Goal: Check status: Check status

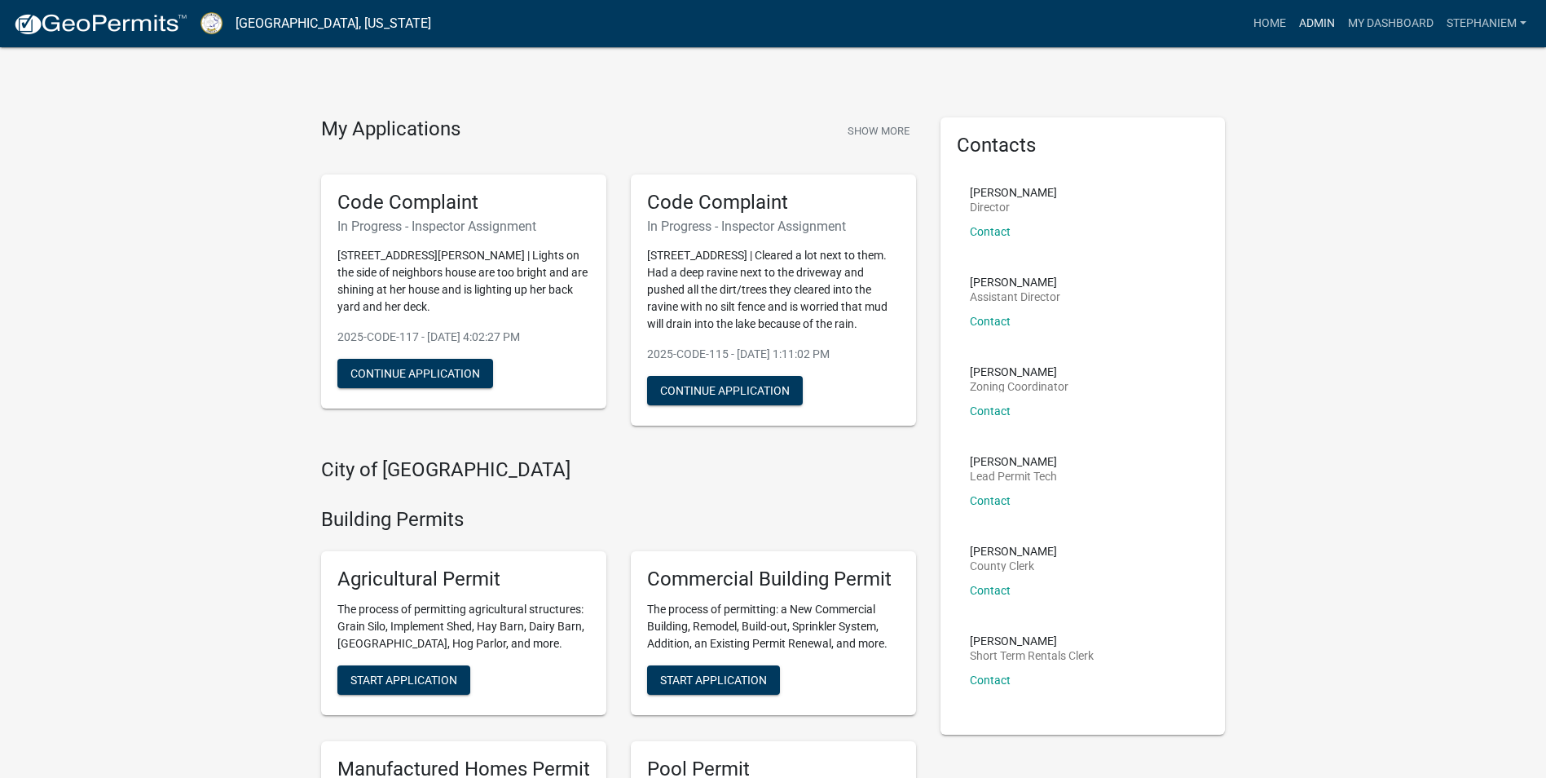
click at [1303, 15] on link "Admin" at bounding box center [1317, 23] width 49 height 31
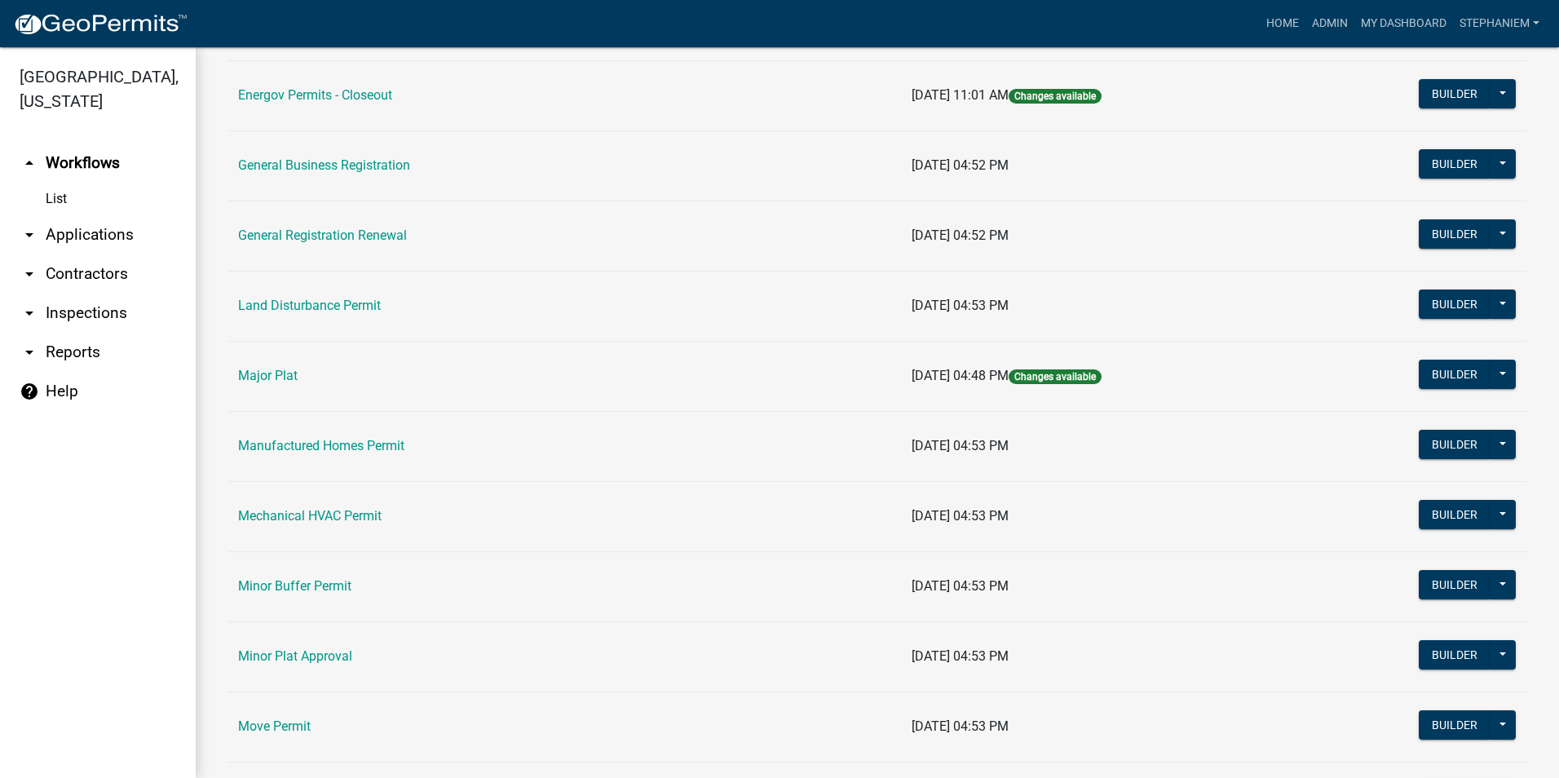
scroll to position [1060, 0]
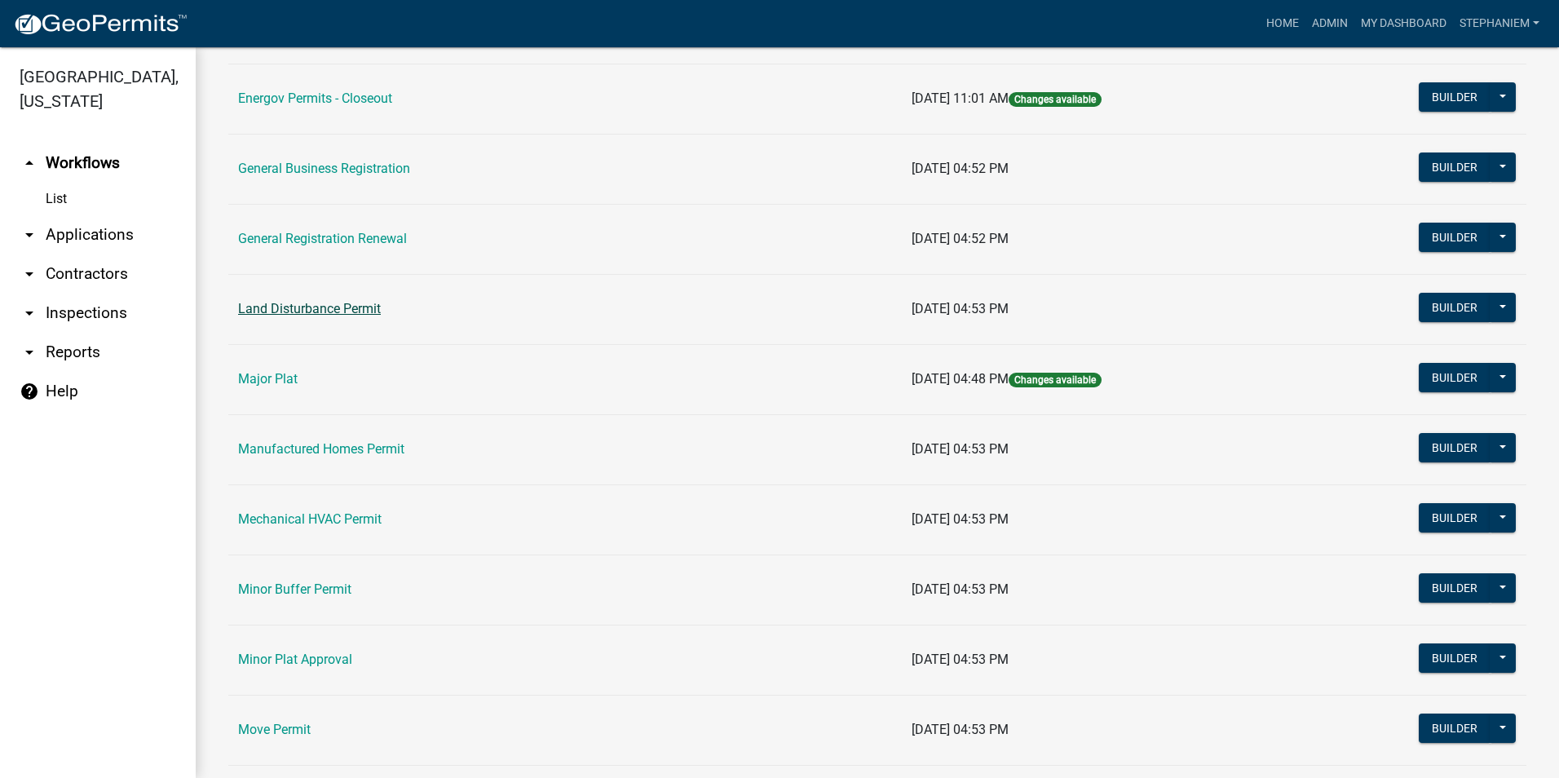
click at [346, 315] on link "Land Disturbance Permit" at bounding box center [309, 308] width 143 height 15
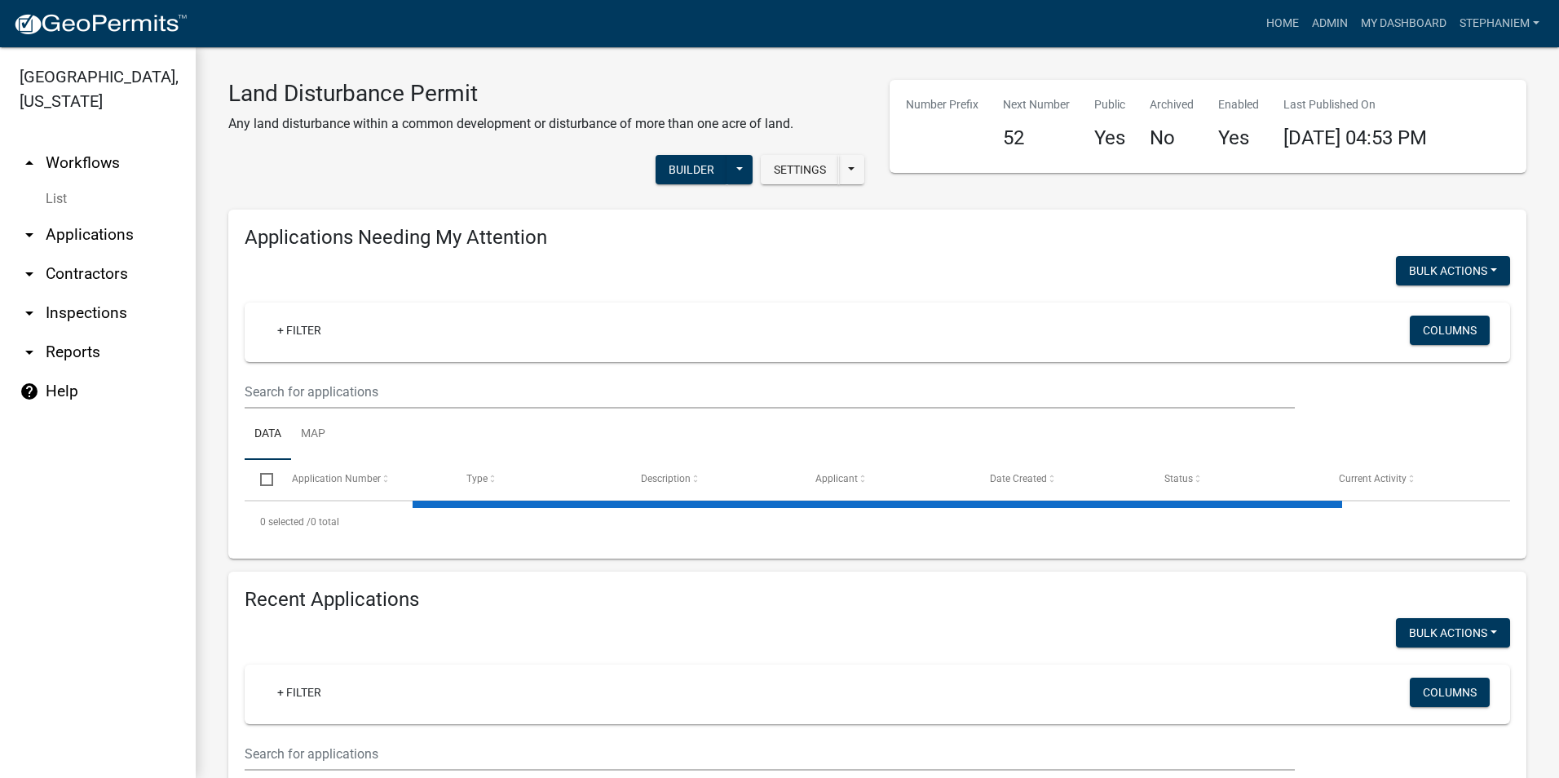
select select "3: 100"
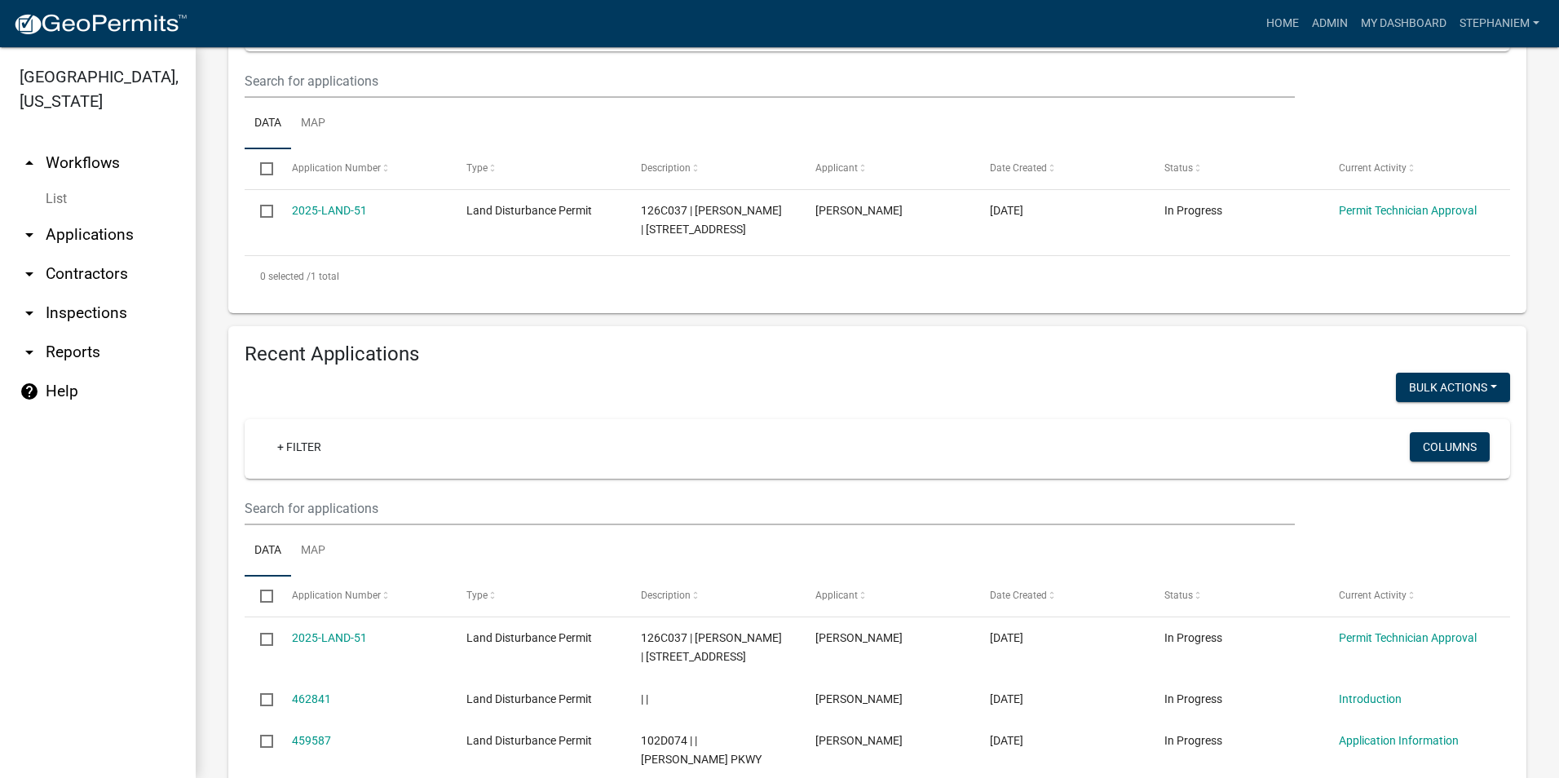
scroll to position [326, 0]
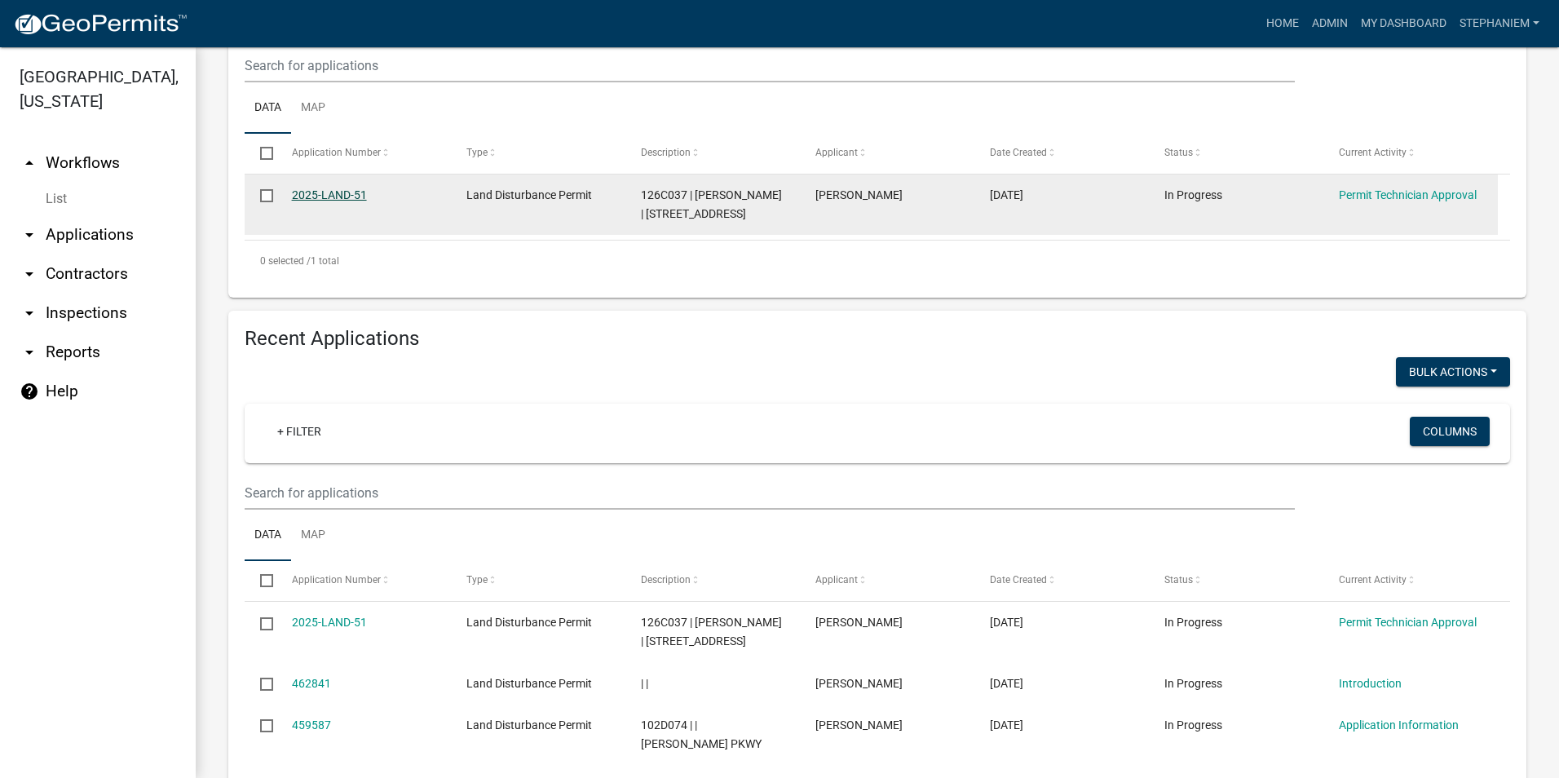
click at [340, 198] on link "2025-LAND-51" at bounding box center [329, 194] width 75 height 13
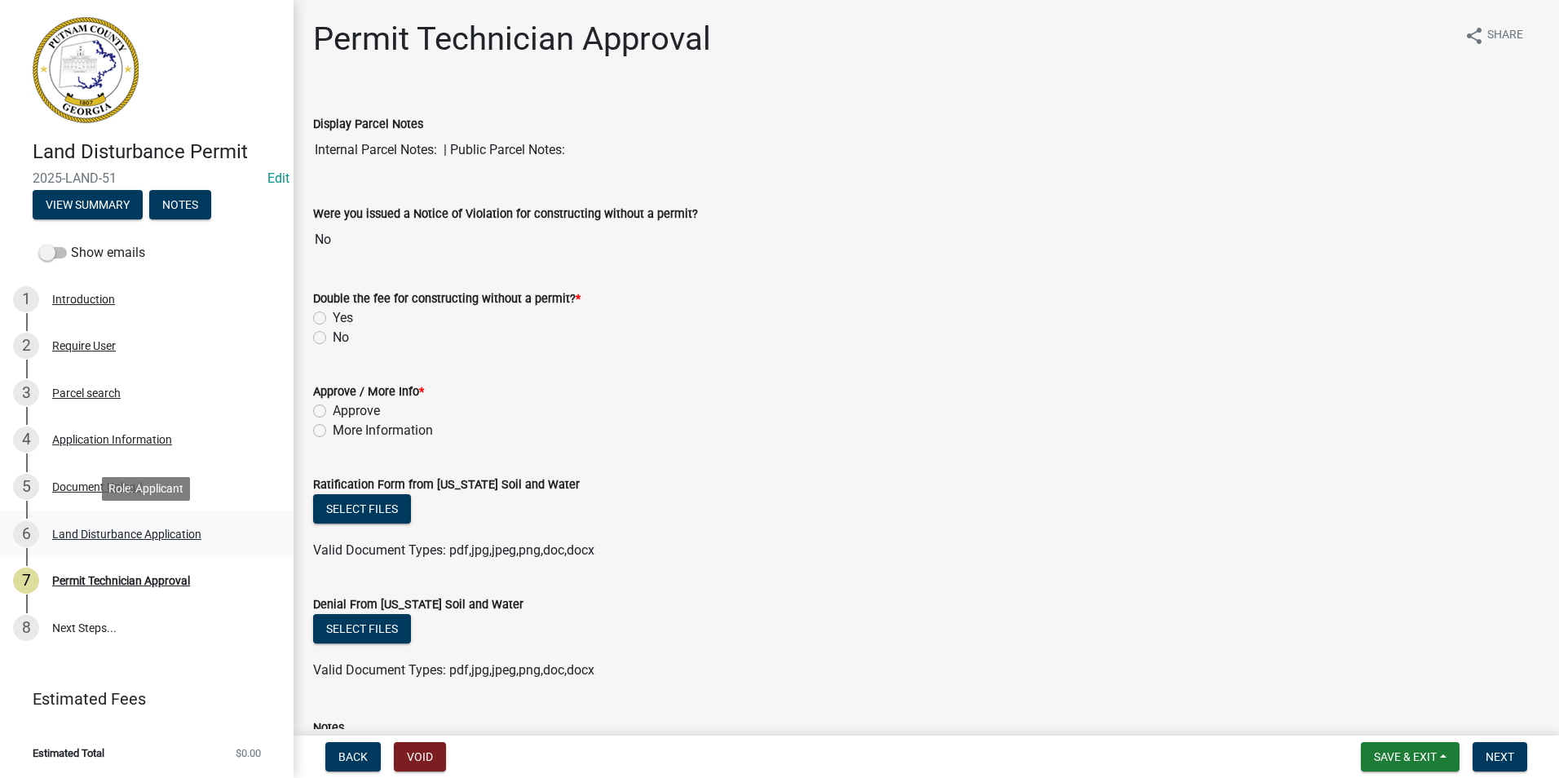
click at [83, 530] on div "Land Disturbance Application" at bounding box center [126, 533] width 149 height 11
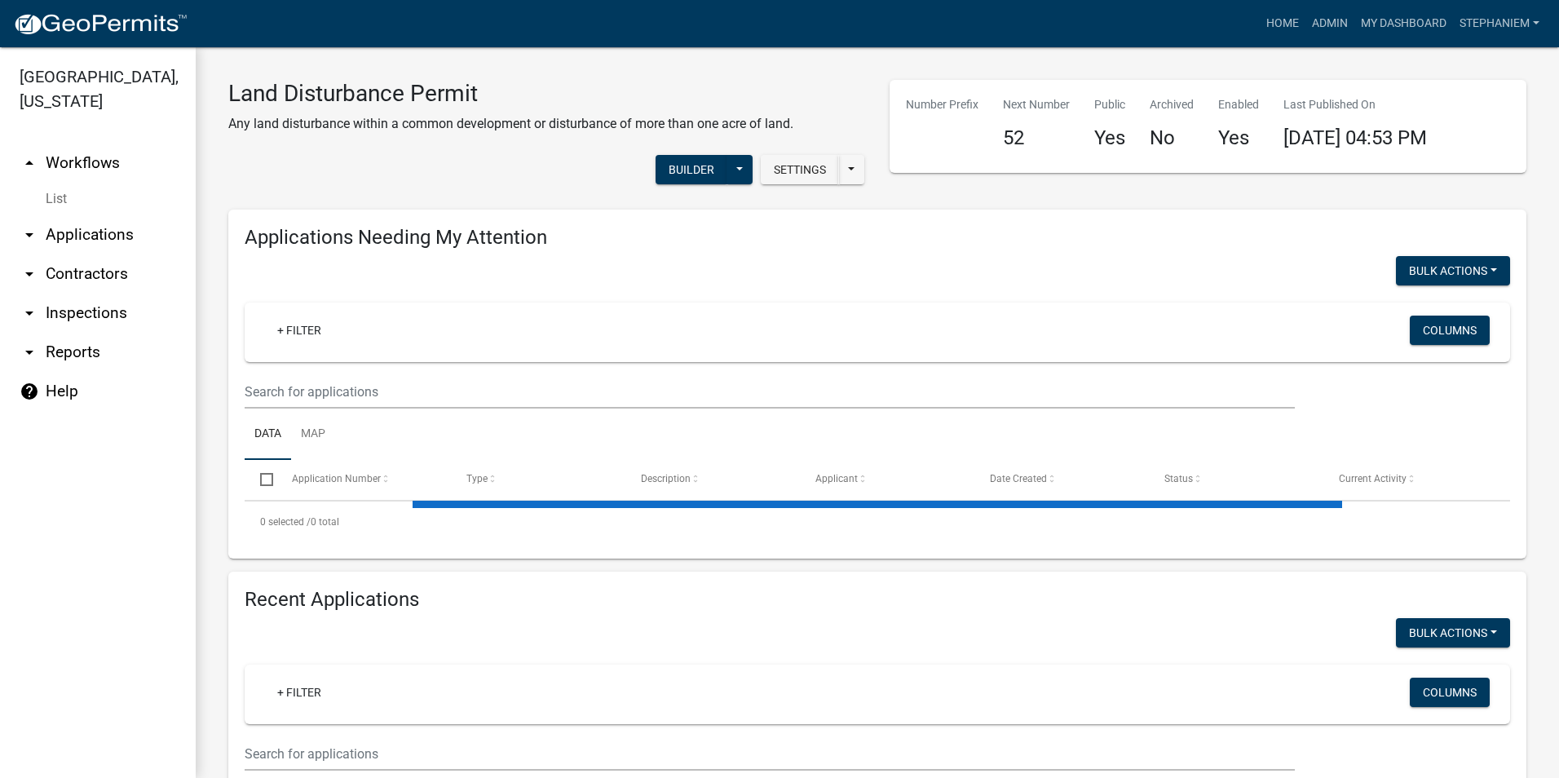
select select "3: 100"
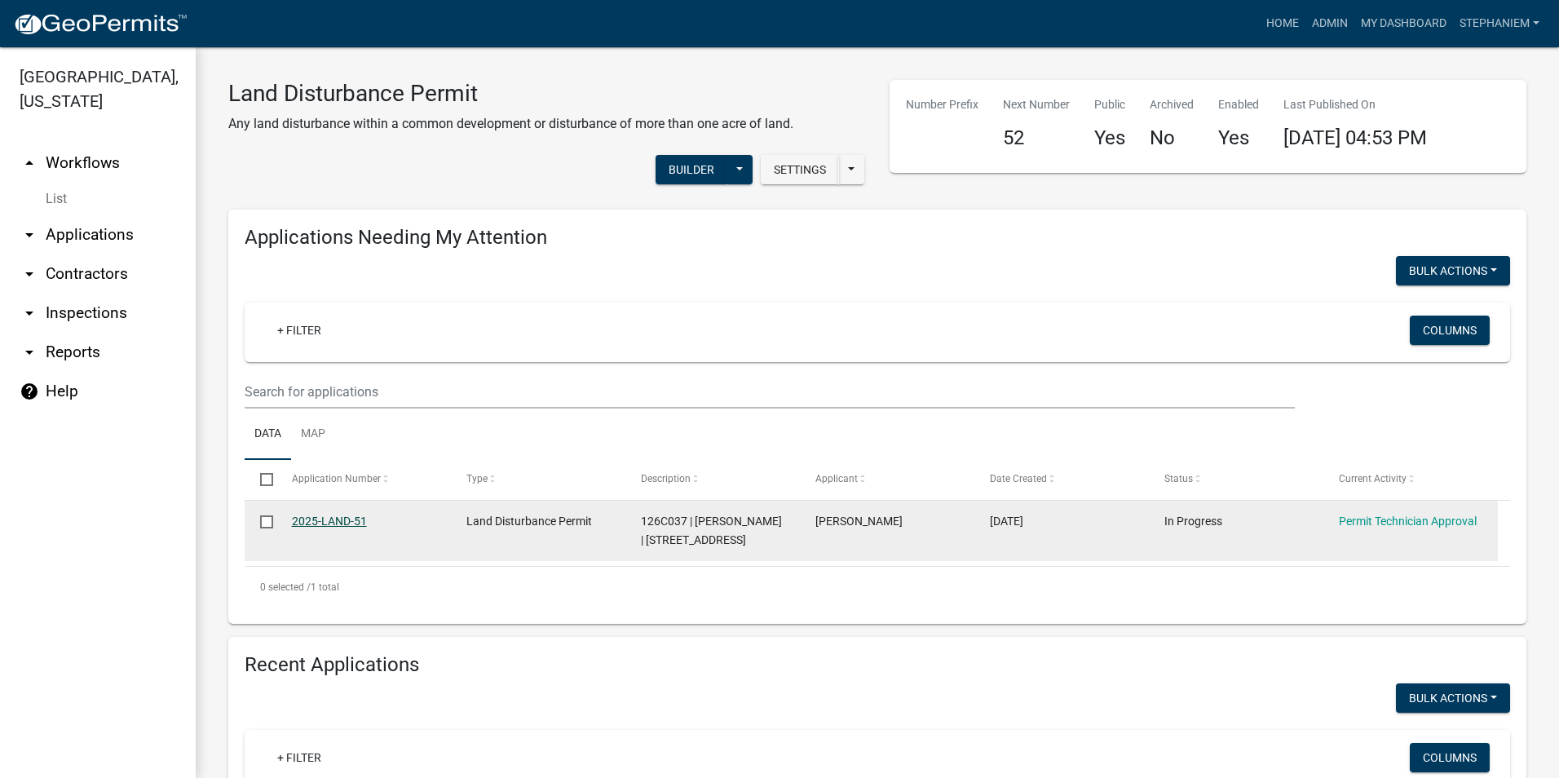
click at [342, 516] on link "2025-LAND-51" at bounding box center [329, 520] width 75 height 13
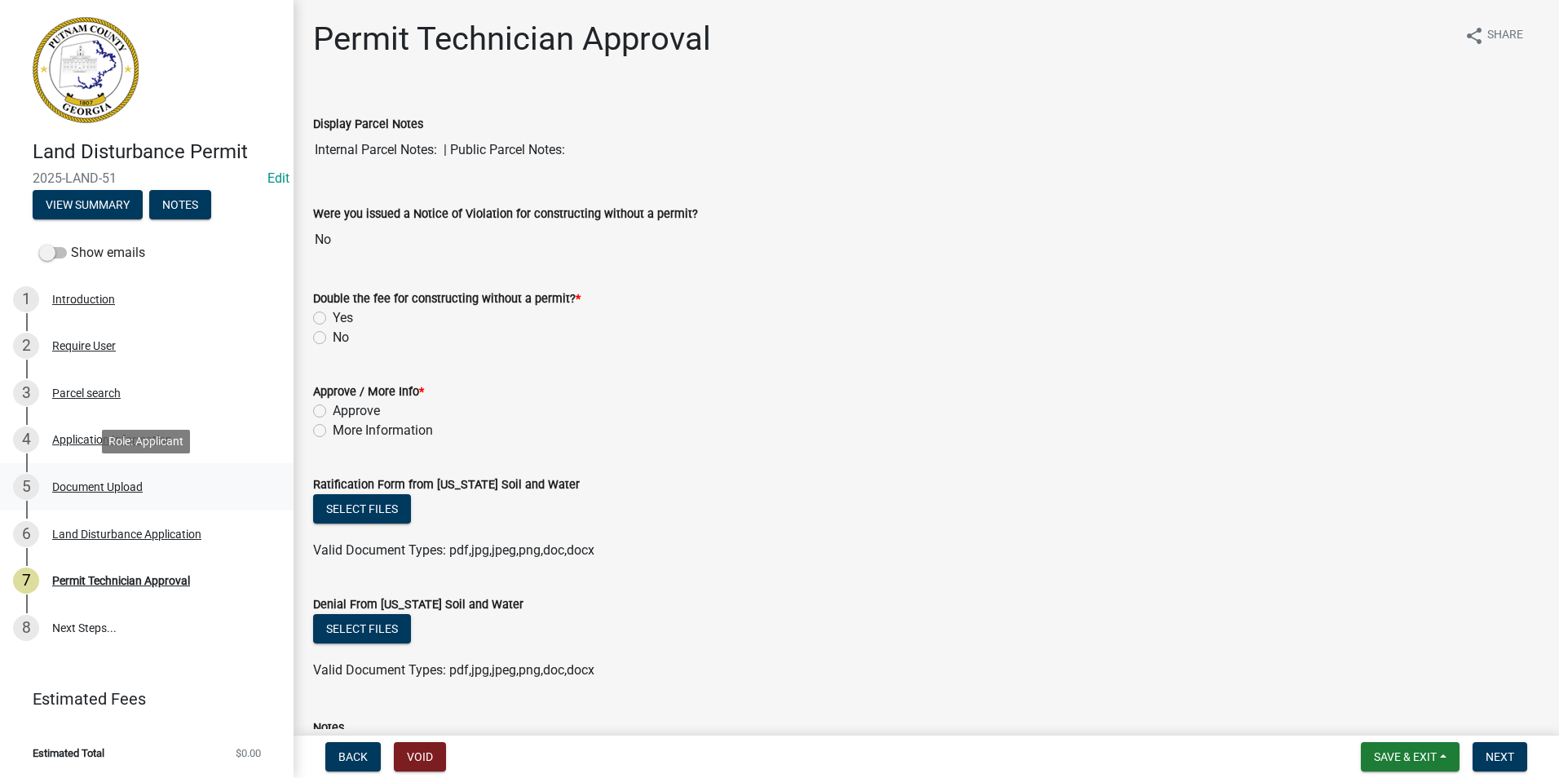
click at [116, 475] on div "5 Document Upload" at bounding box center [140, 487] width 254 height 26
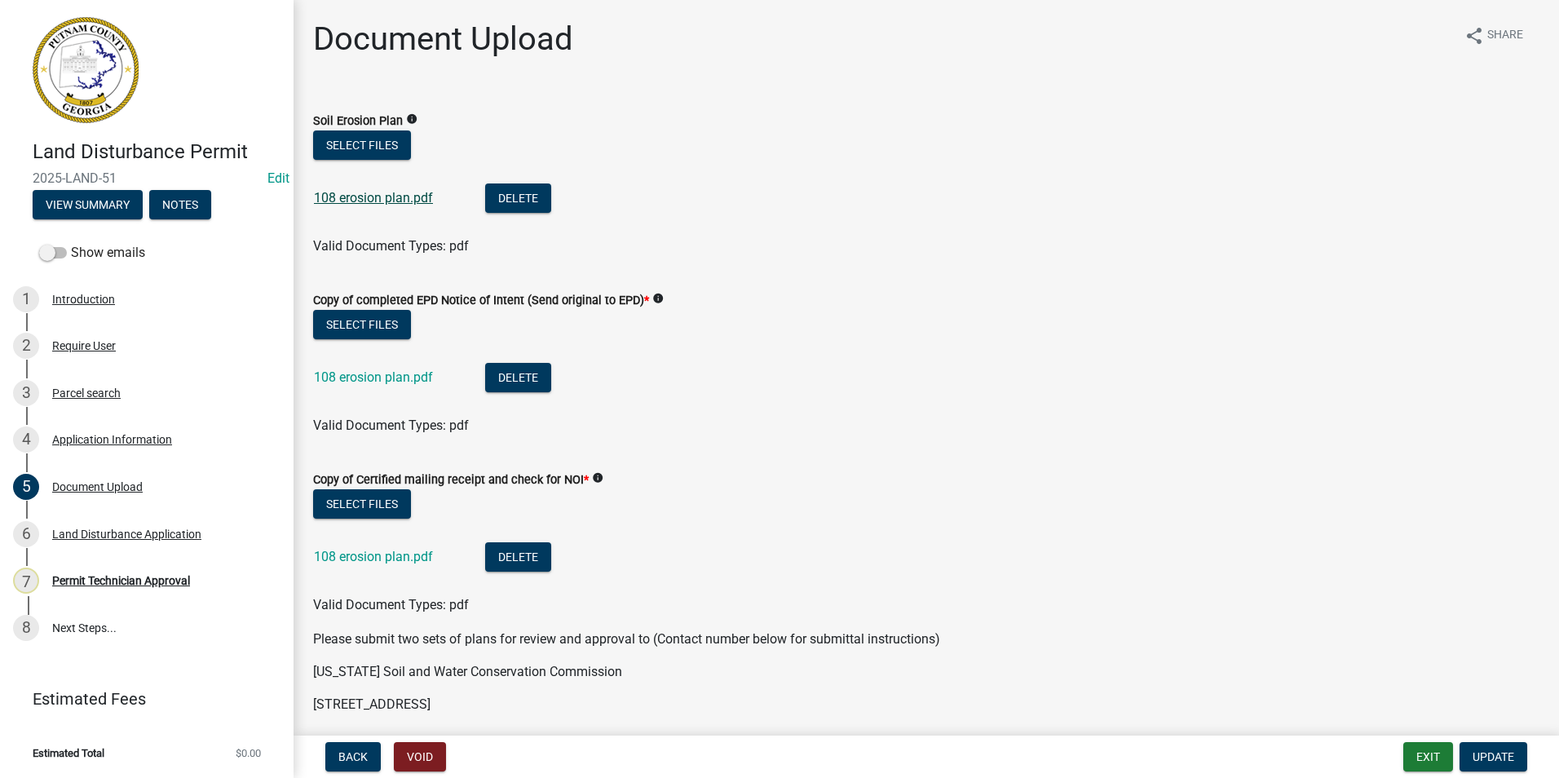
click at [390, 199] on link "108 erosion plan.pdf" at bounding box center [373, 197] width 119 height 15
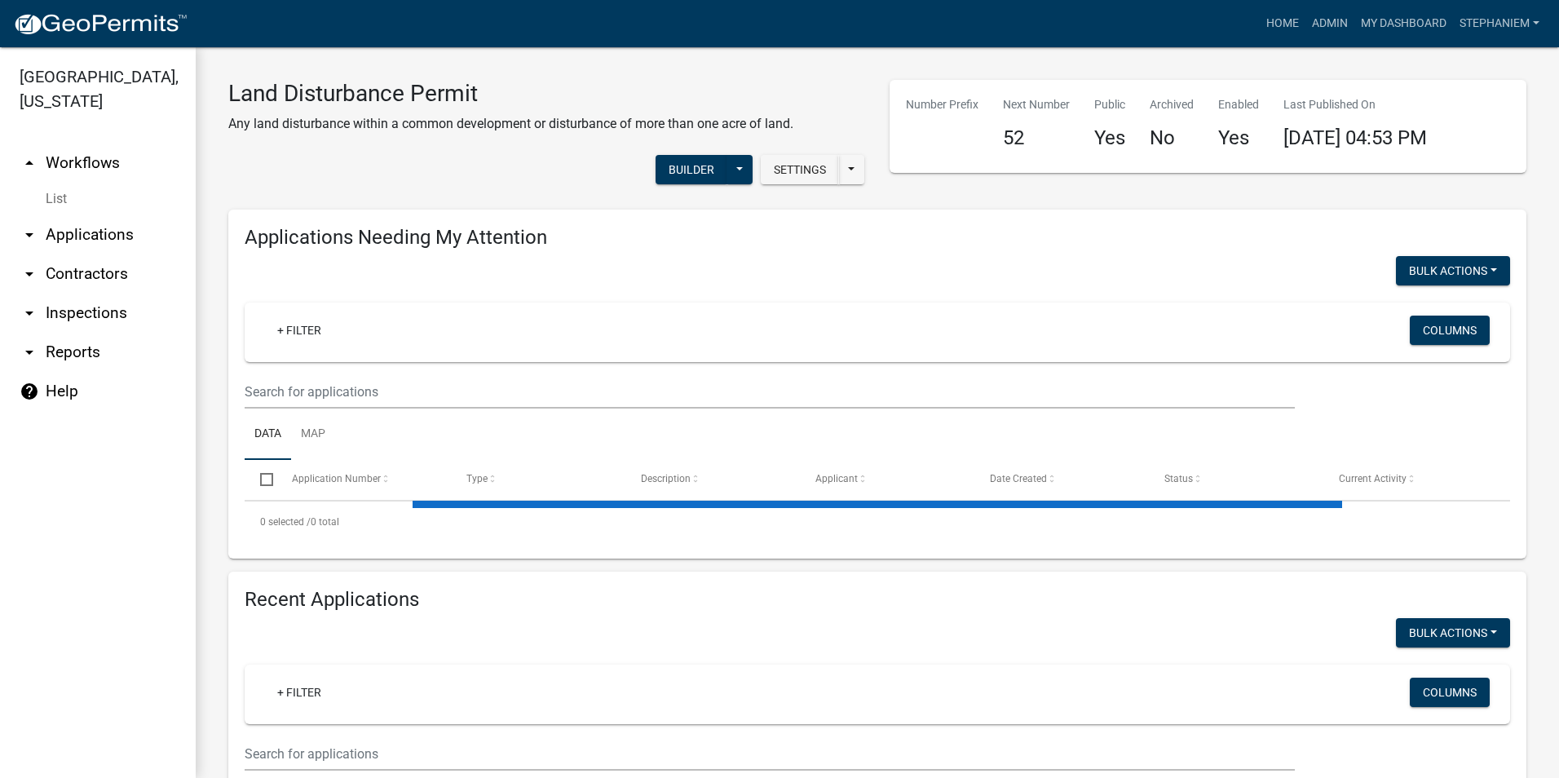
select select "3: 100"
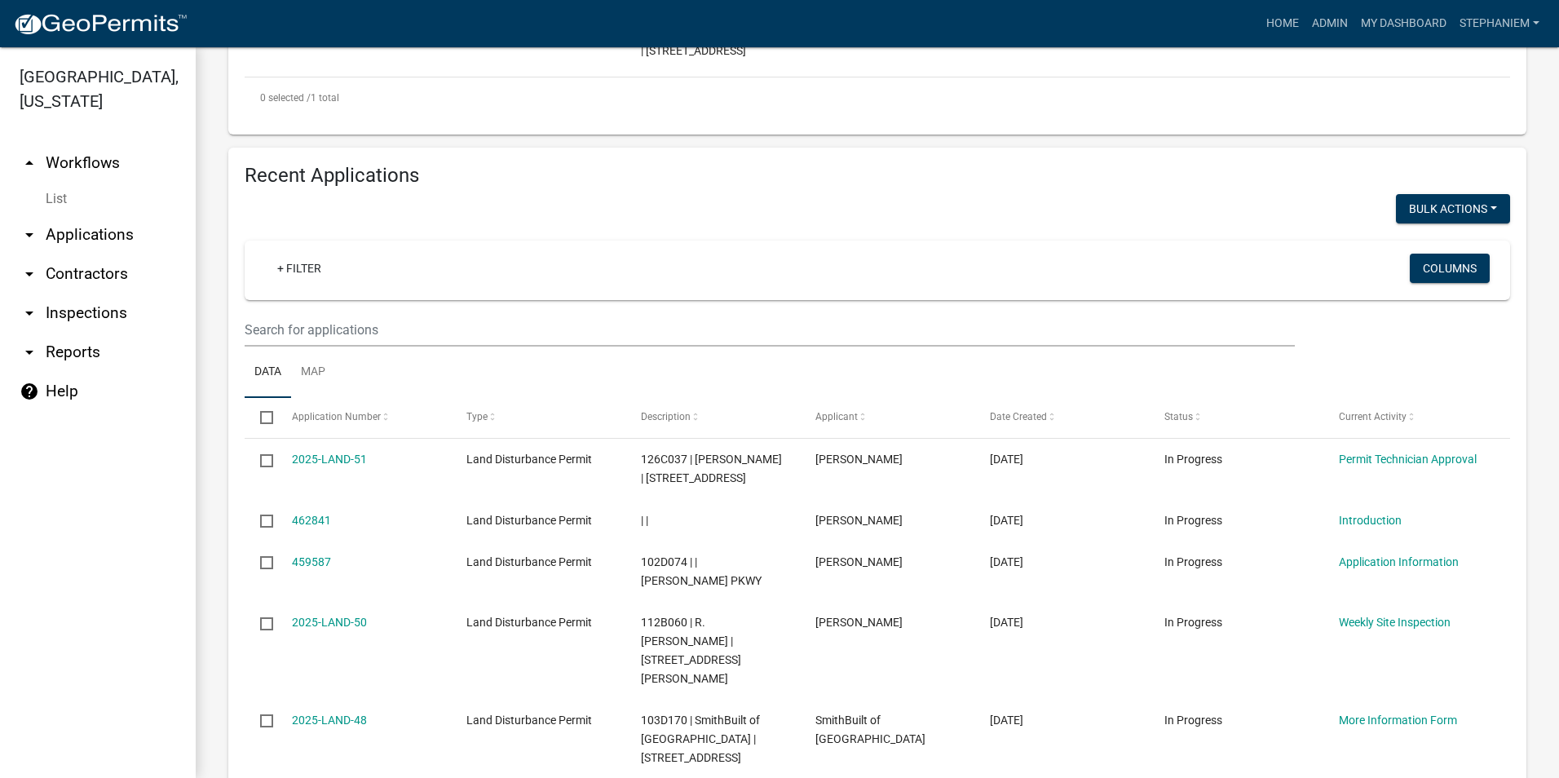
scroll to position [82, 0]
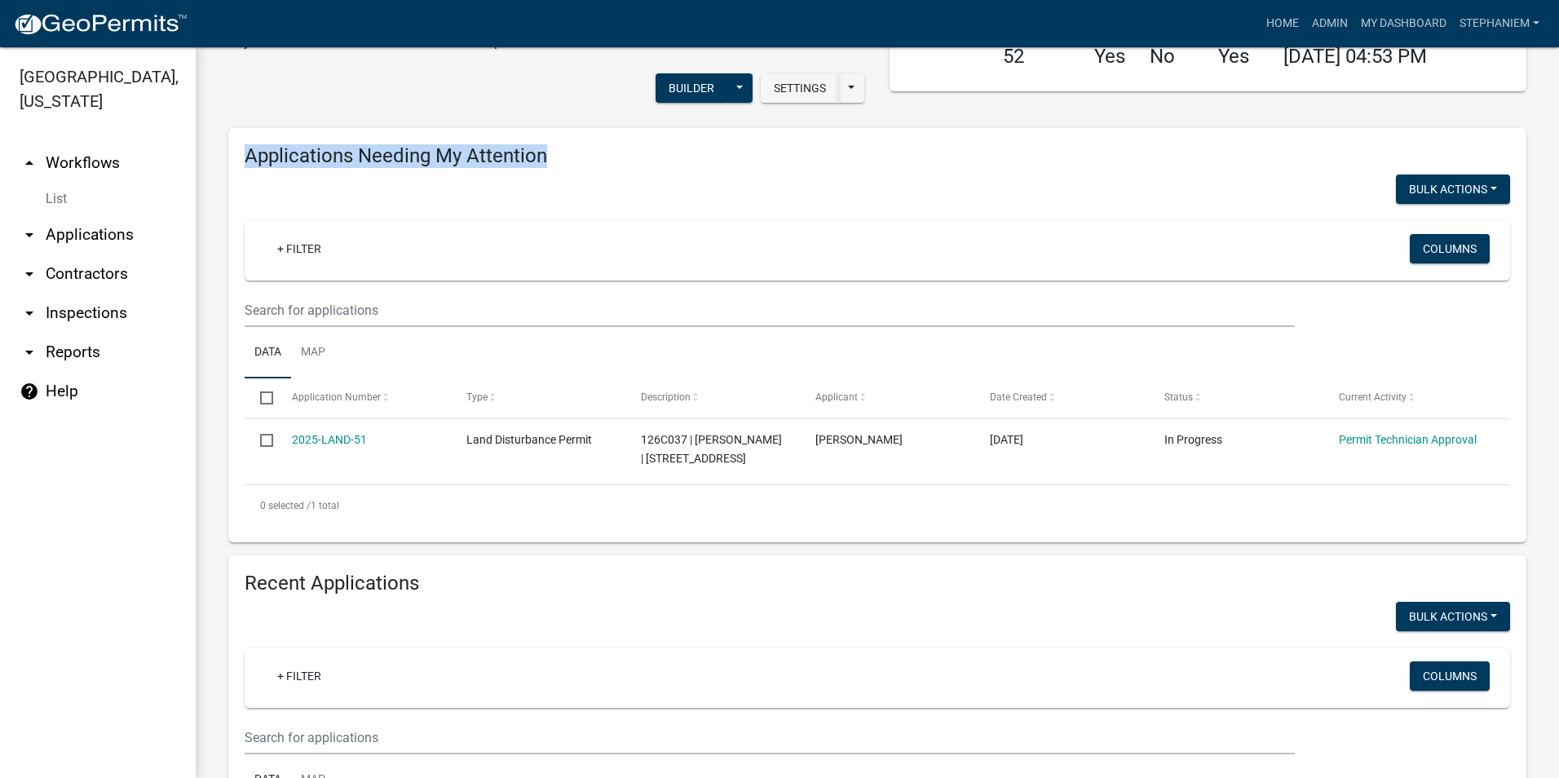
drag, startPoint x: 249, startPoint y: 153, endPoint x: 543, endPoint y: 164, distance: 293.6
click at [543, 164] on h4 "Applications Needing My Attention" at bounding box center [877, 156] width 1265 height 24
click at [381, 90] on div "Settings Start Application URL Start Application URL With Parcel ID Builder Pub…" at bounding box center [546, 90] width 661 height 50
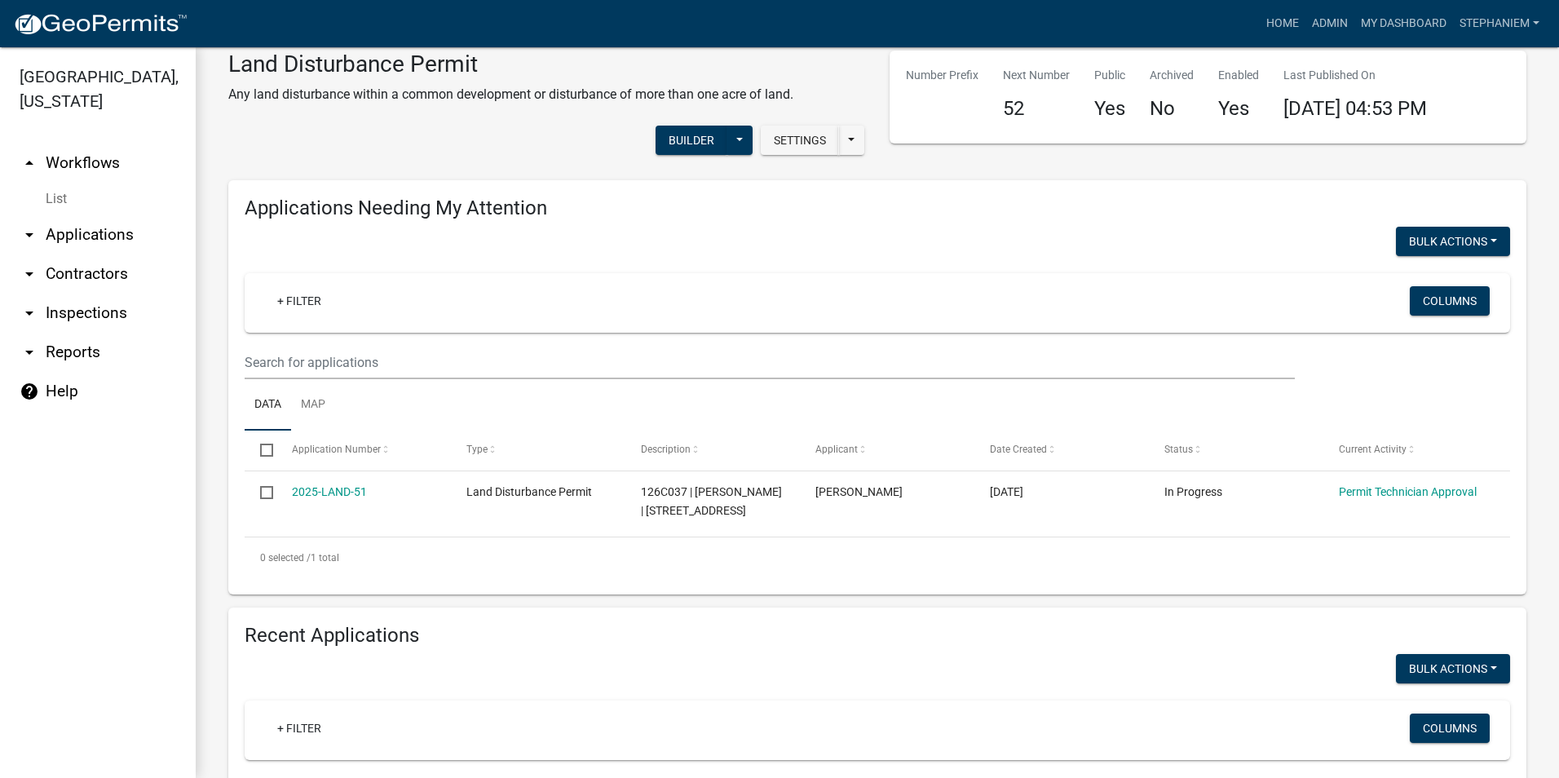
scroll to position [0, 0]
